Goal: Task Accomplishment & Management: Use online tool/utility

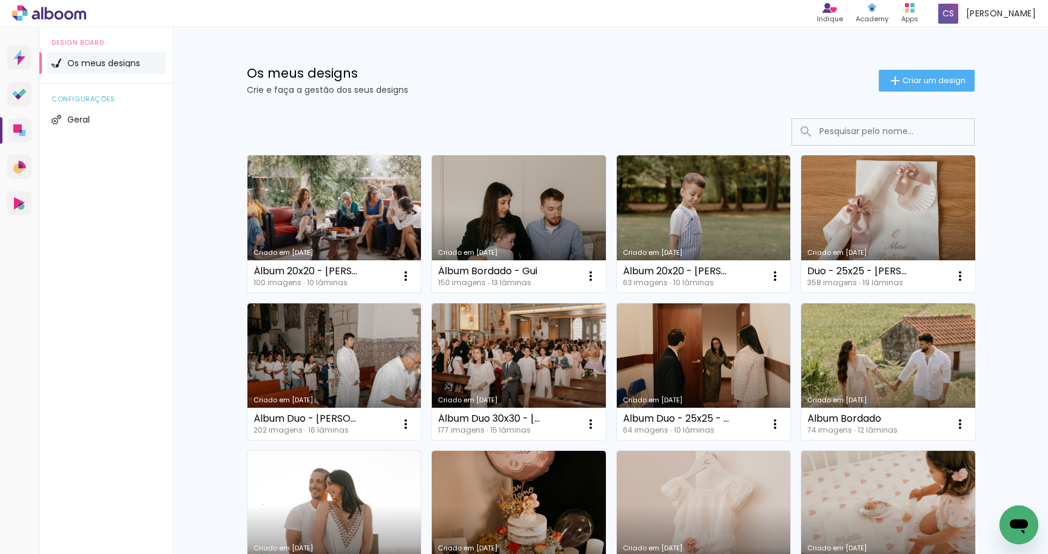
click at [300, 226] on link "Criado em [DATE]" at bounding box center [334, 223] width 174 height 137
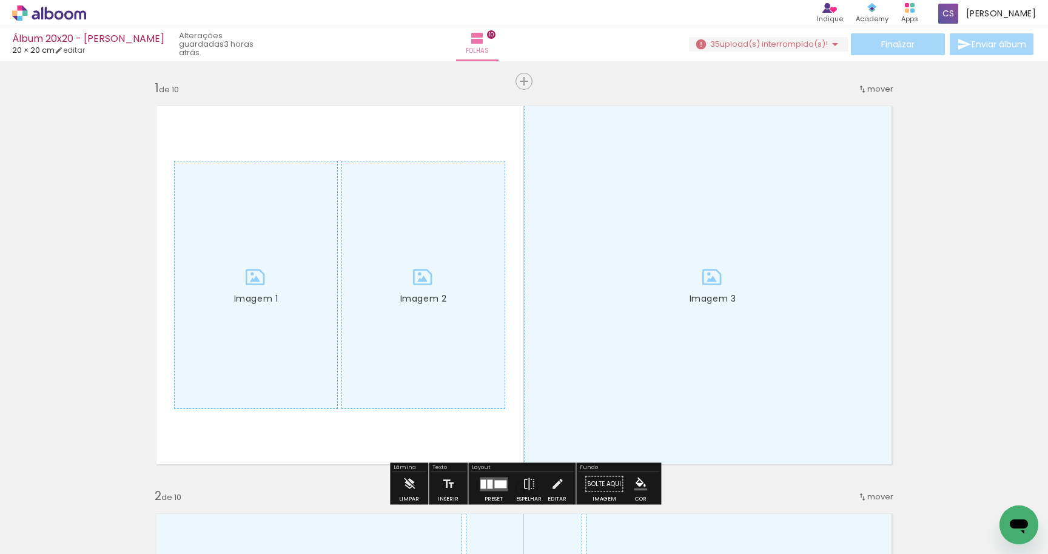
click at [796, 45] on span "upload(s) interrompido(s)!" at bounding box center [774, 44] width 108 height 12
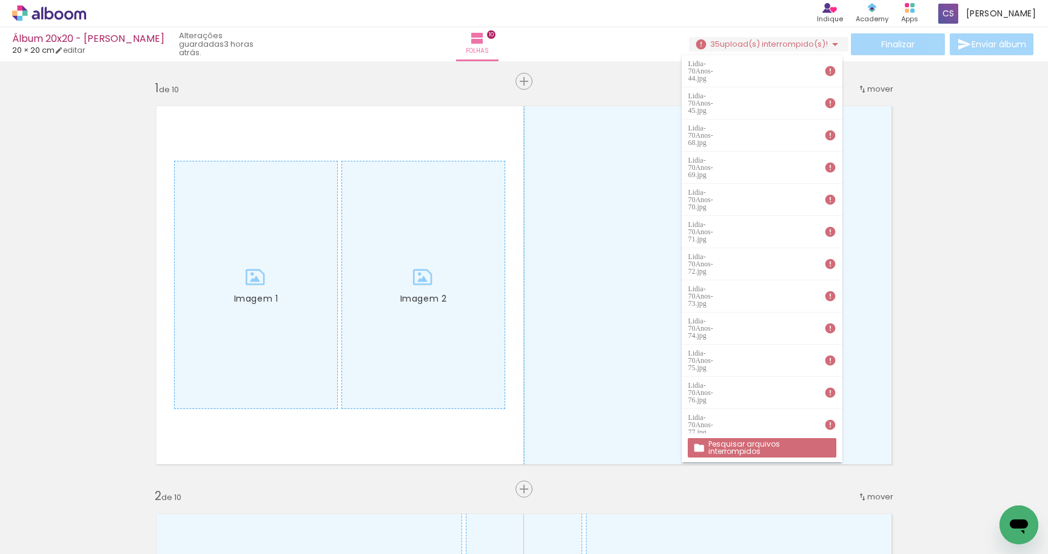
click at [832, 65] on iron-icon at bounding box center [830, 71] width 12 height 12
click at [0, 0] on slot "Pesquisar arquivos interrompidos" at bounding box center [0, 0] width 0 height 0
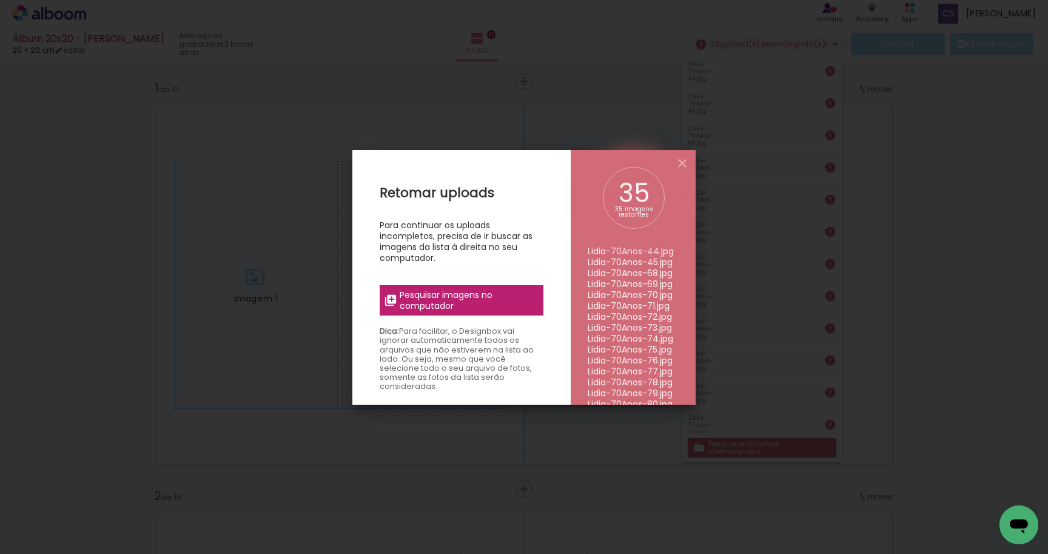
click at [463, 318] on div "Retomar uploads Para continuar os uploads incompletos, precisa de ir buscar as …" at bounding box center [461, 427] width 218 height 554
click at [466, 308] on span "Pesquisar imagens no computador" at bounding box center [468, 300] width 136 height 22
click at [0, 0] on input "file" at bounding box center [0, 0] width 0 height 0
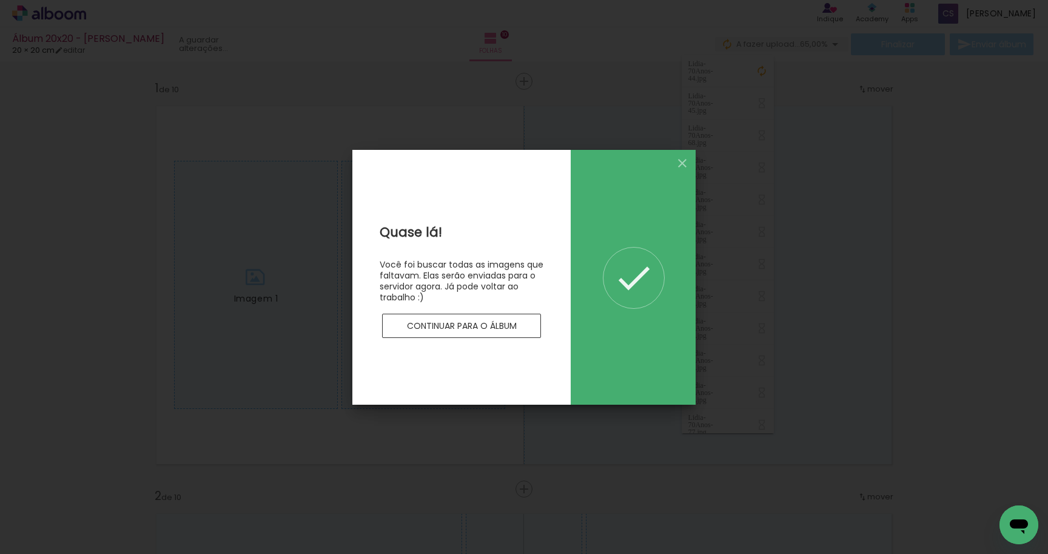
click at [494, 332] on paper-button "Continuar para o álbum" at bounding box center [461, 326] width 159 height 24
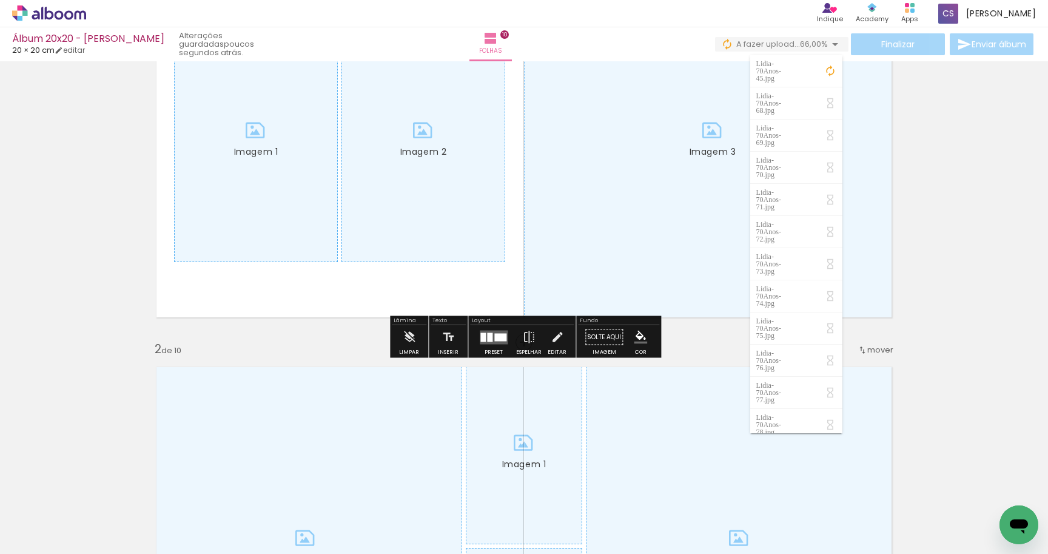
scroll to position [147, 0]
click at [828, 67] on iron-icon at bounding box center [830, 71] width 12 height 12
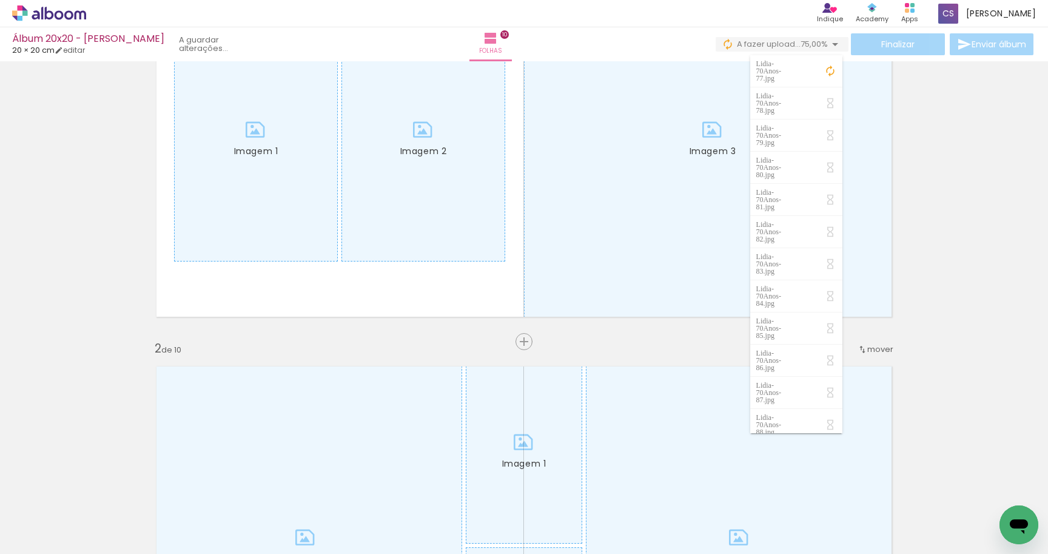
scroll to position [0, 0]
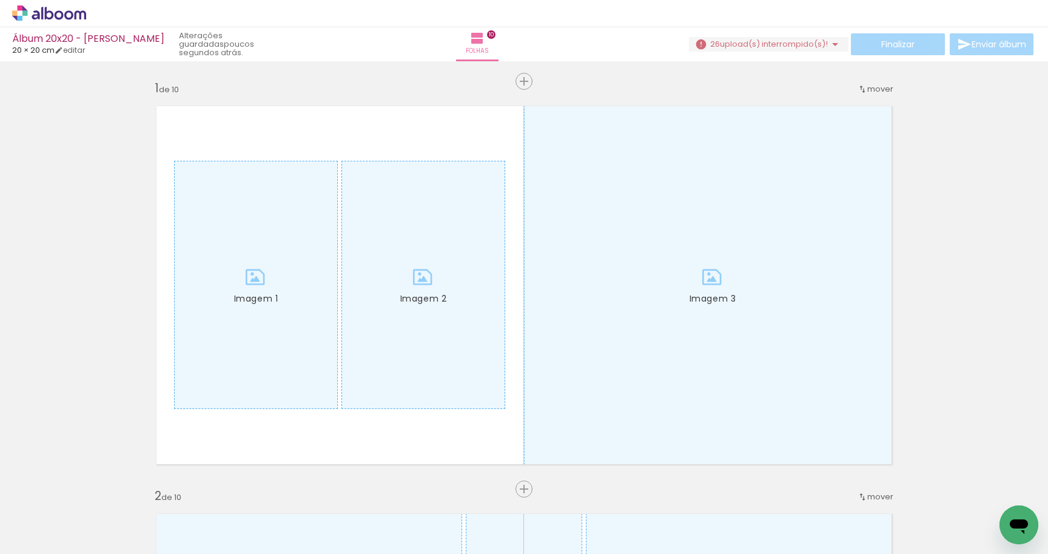
click at [783, 49] on span "upload(s) interrompido(s)!" at bounding box center [774, 44] width 108 height 12
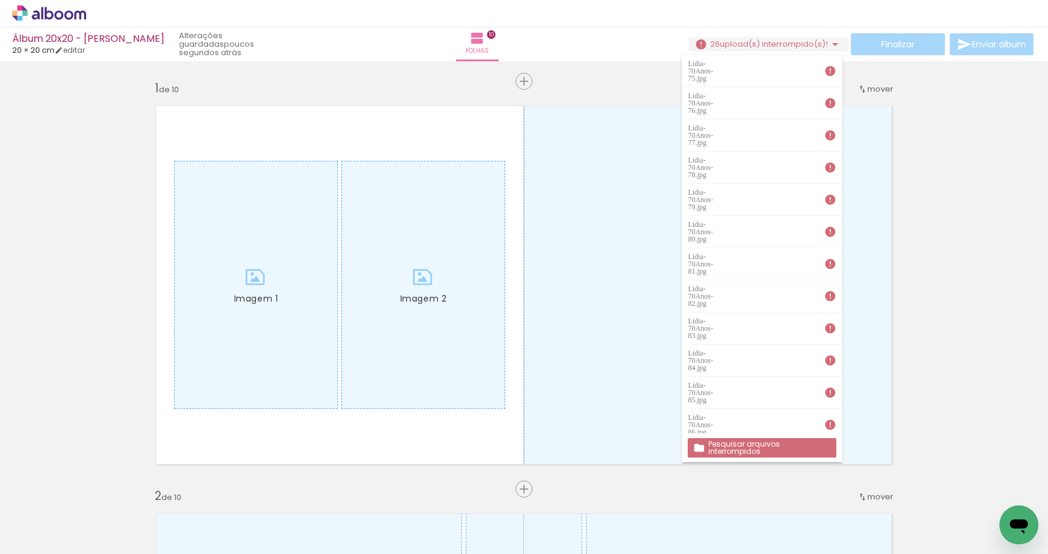
click at [748, 438] on paper-button "Pesquisar arquivos interrompidos" at bounding box center [762, 447] width 148 height 19
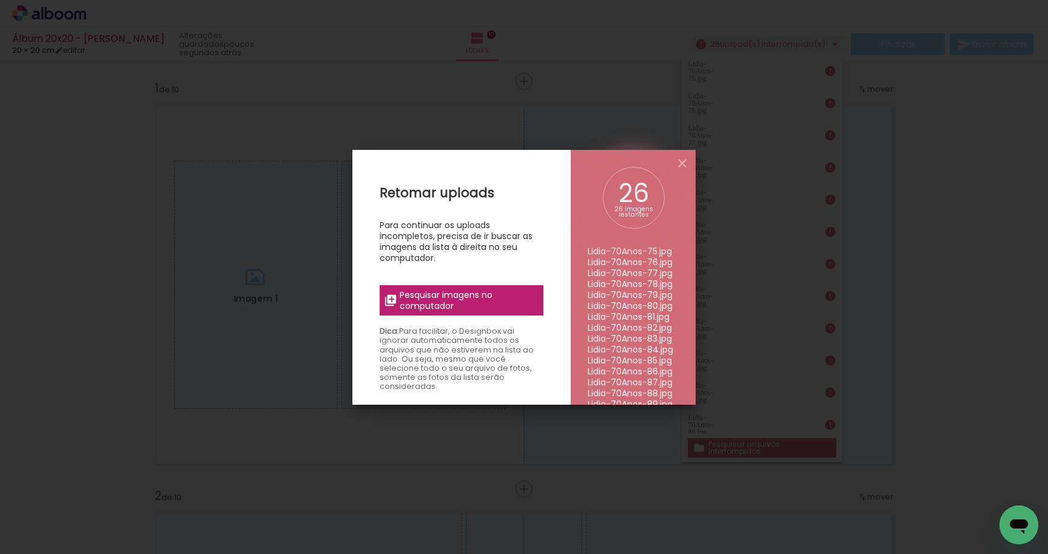
click at [483, 307] on span "Pesquisar imagens no computador" at bounding box center [468, 300] width 136 height 22
click at [0, 0] on input "file" at bounding box center [0, 0] width 0 height 0
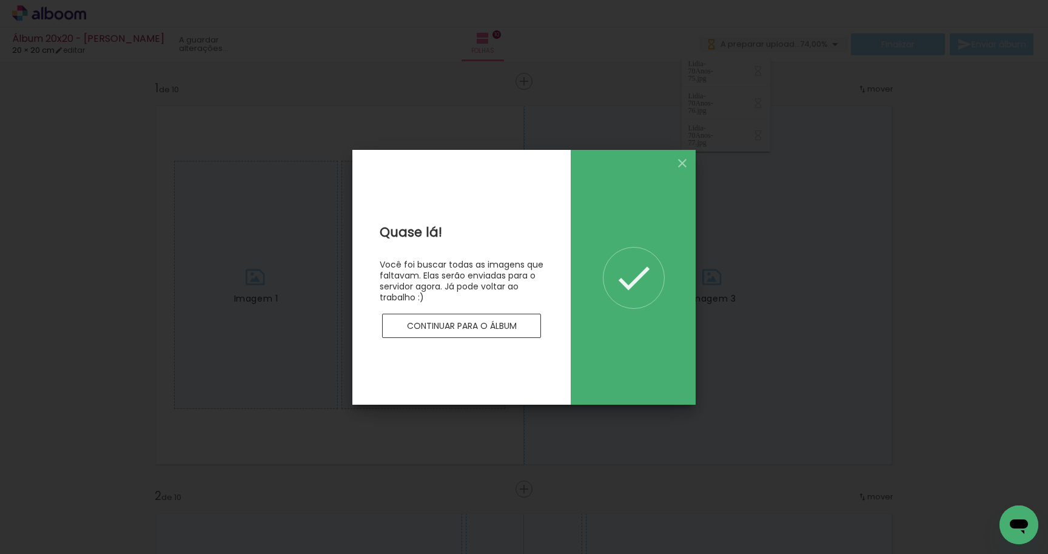
click at [499, 332] on paper-button "Continuar para o álbum" at bounding box center [461, 326] width 159 height 24
